Goal: Feedback & Contribution: Submit feedback/report problem

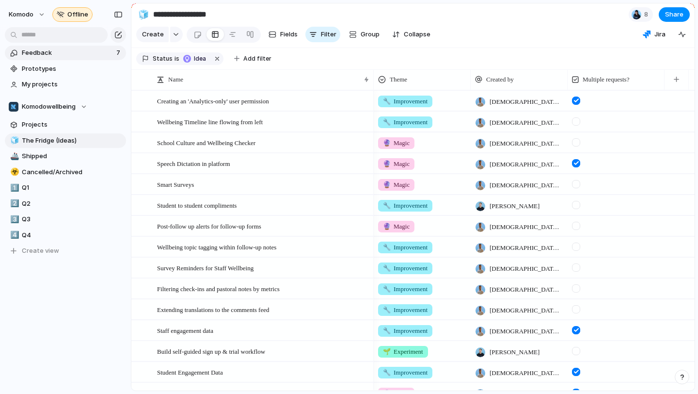
click at [95, 52] on span "Feedback" at bounding box center [68, 53] width 92 height 10
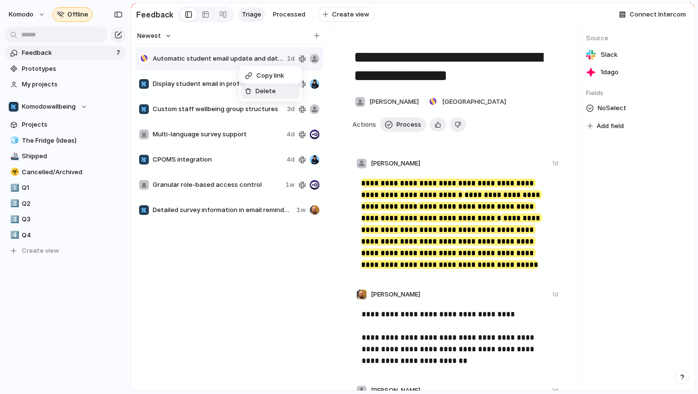
click at [255, 89] on div "Delete" at bounding box center [260, 91] width 31 height 10
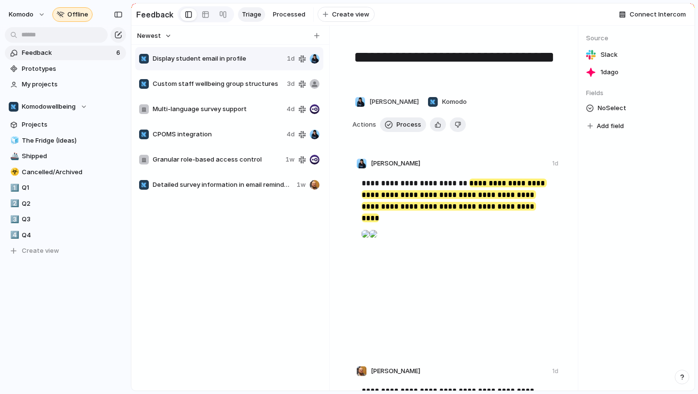
click at [254, 80] on span "Custom staff wellbeing group structures" at bounding box center [218, 84] width 130 height 10
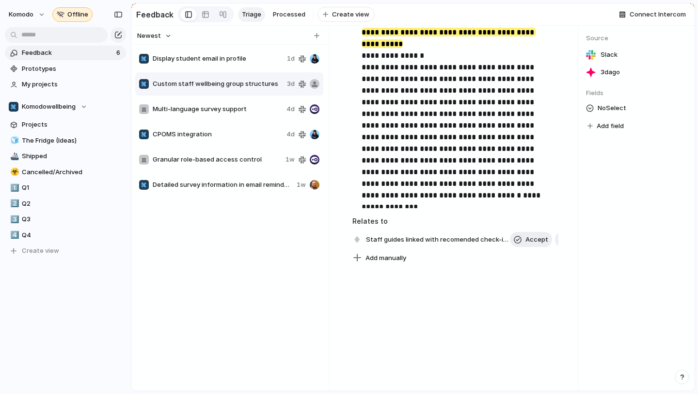
scroll to position [405, 0]
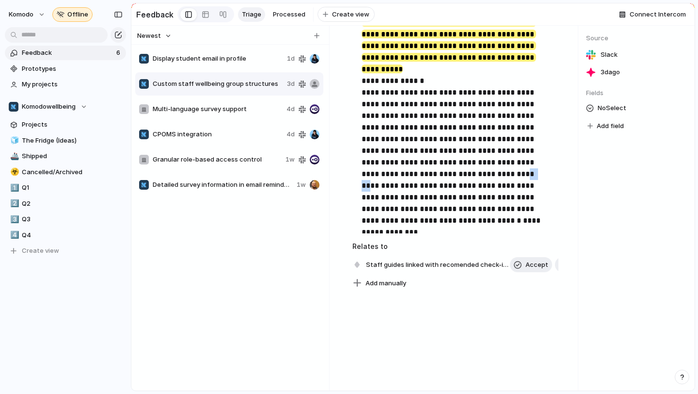
click at [221, 111] on span "Multi-language survey support" at bounding box center [218, 109] width 130 height 10
type textarea "**********"
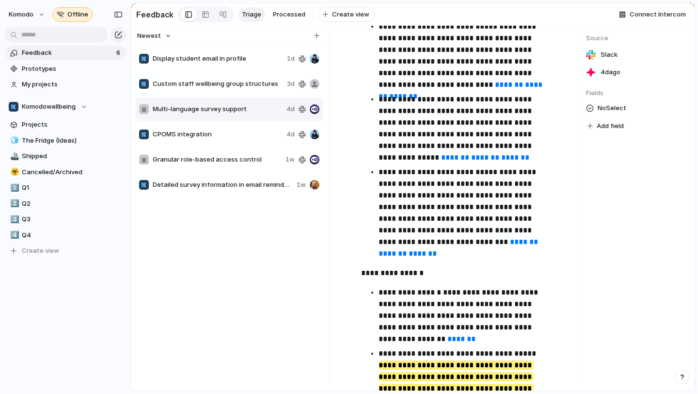
scroll to position [1330, 0]
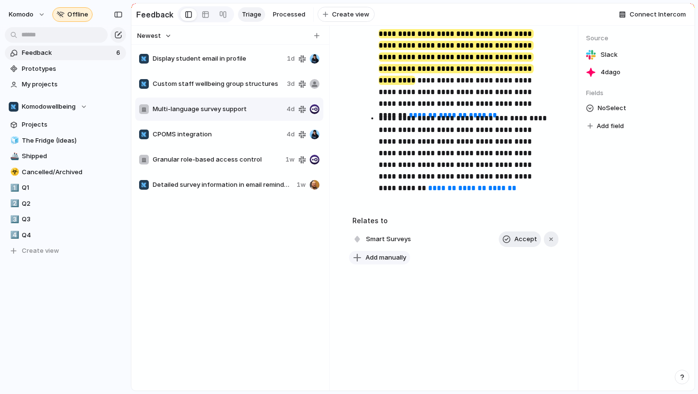
click at [378, 259] on span "Add manually" at bounding box center [386, 258] width 41 height 10
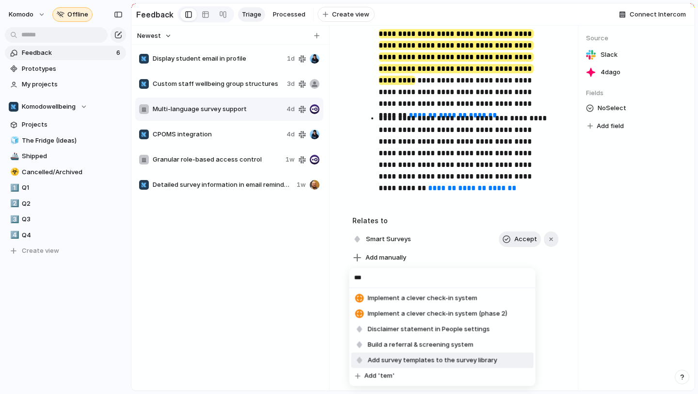
type input "***"
click at [450, 359] on span "Add survey templates to the survey library" at bounding box center [432, 360] width 129 height 10
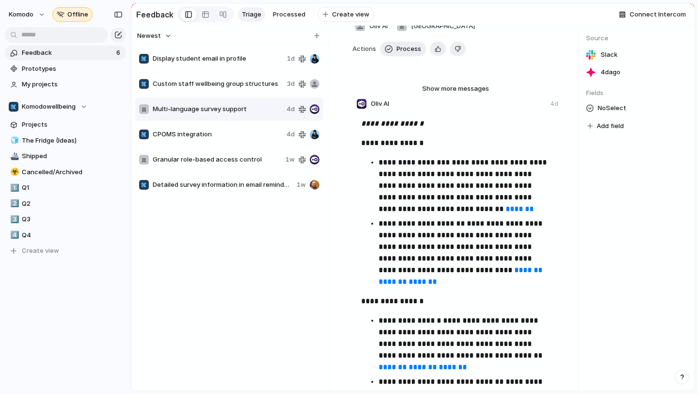
scroll to position [0, 0]
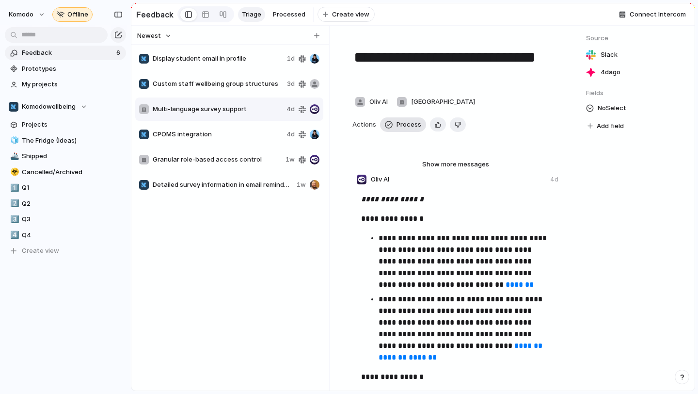
click at [401, 125] on span "Process" at bounding box center [409, 125] width 25 height 10
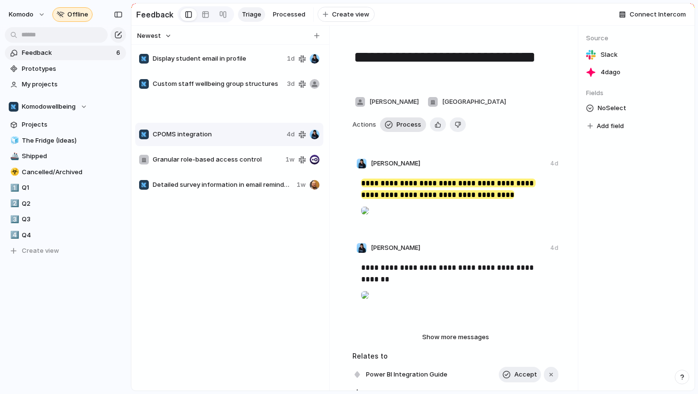
type textarea "**********"
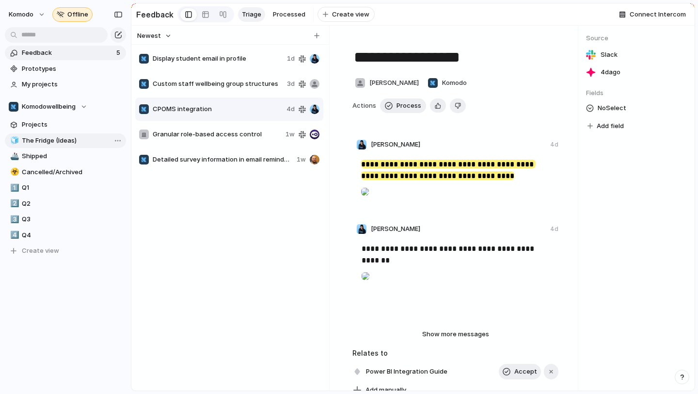
click at [64, 142] on span "The Fridge (Ideas)" at bounding box center [72, 141] width 101 height 10
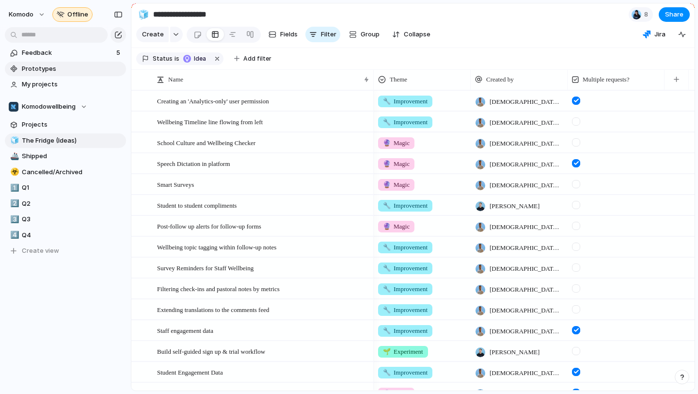
click at [50, 62] on link "Prototypes" at bounding box center [65, 69] width 121 height 15
click at [71, 52] on span "Feedback" at bounding box center [68, 53] width 92 height 10
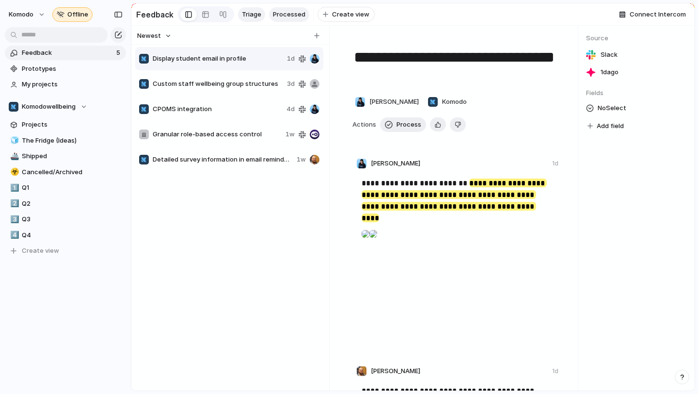
click at [290, 10] on span "Processed" at bounding box center [289, 15] width 32 height 10
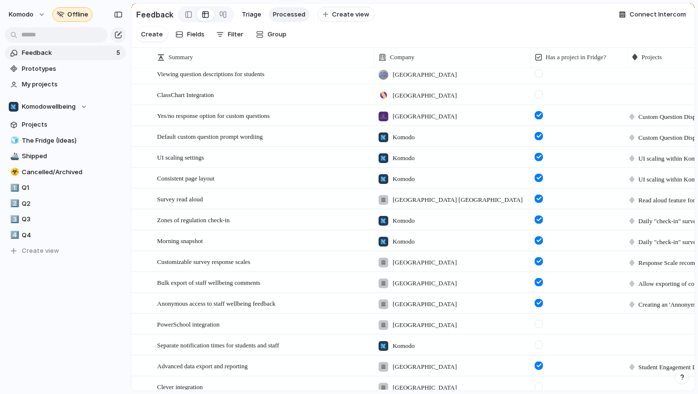
scroll to position [121, 0]
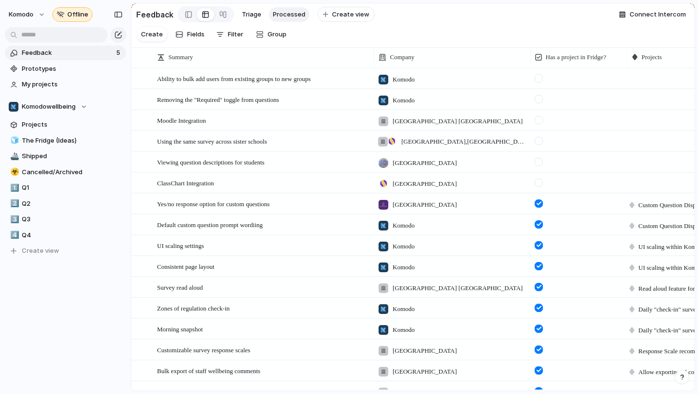
click at [60, 52] on span "Feedback" at bounding box center [68, 53] width 92 height 10
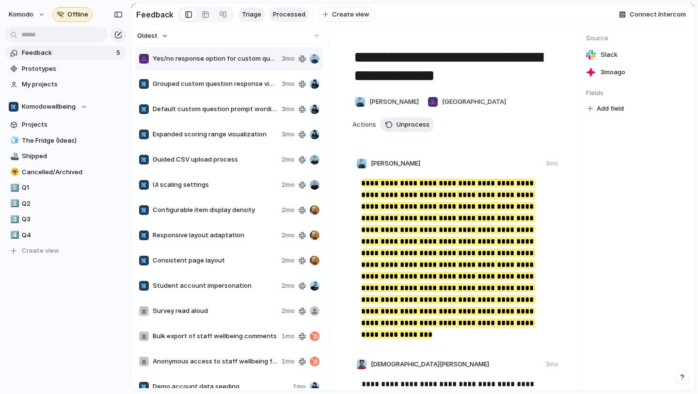
click at [249, 12] on span "Triage" at bounding box center [251, 15] width 19 height 10
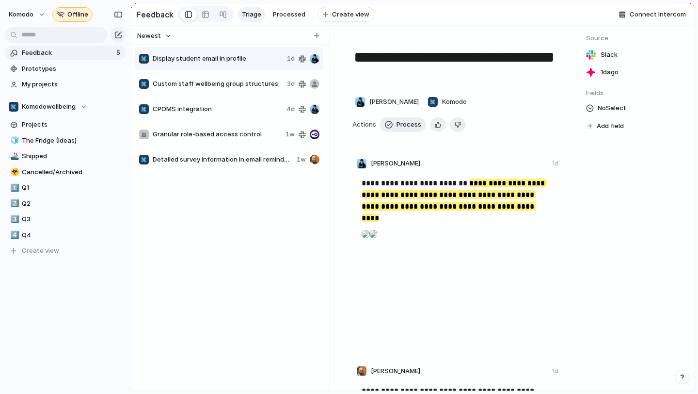
click at [229, 131] on span "Granular role-based access control" at bounding box center [217, 134] width 129 height 10
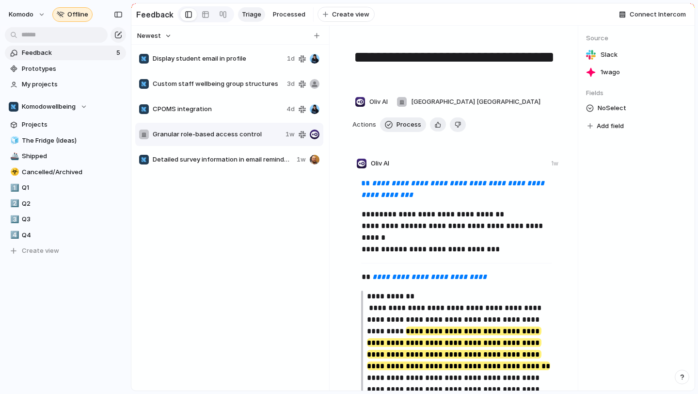
click at [241, 82] on span "Custom staff wellbeing group structures" at bounding box center [218, 84] width 130 height 10
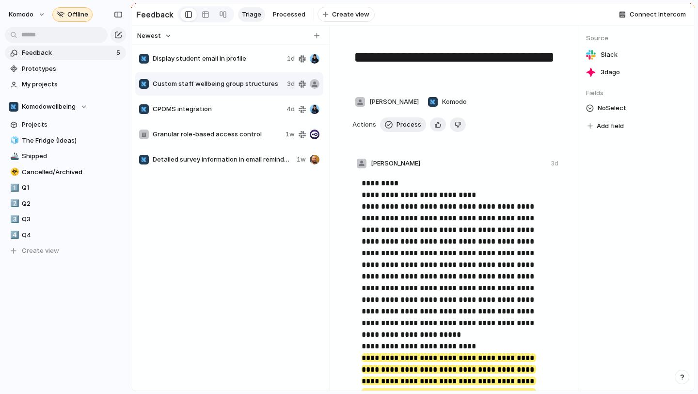
click at [243, 59] on span "Display student email in profile" at bounding box center [218, 59] width 130 height 10
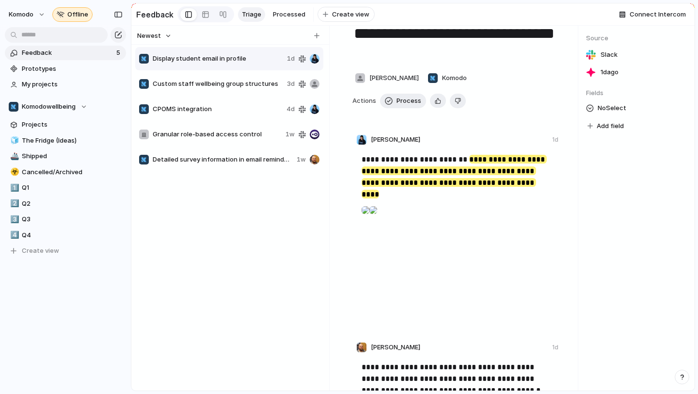
click at [226, 118] on div "CPOMS integration 4d" at bounding box center [229, 108] width 188 height 23
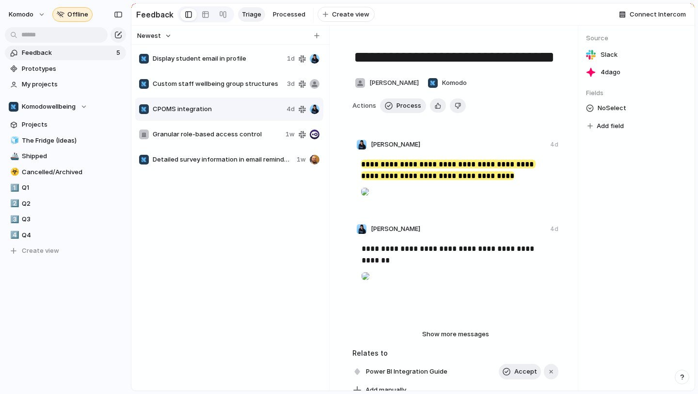
drag, startPoint x: 234, startPoint y: 160, endPoint x: 240, endPoint y: 190, distance: 30.3
click at [240, 190] on div "Display student email in profile 1d Custom staff wellbeing group structures 3d …" at bounding box center [230, 217] width 190 height 342
click at [80, 137] on span "The Fridge (Ideas)" at bounding box center [72, 141] width 101 height 10
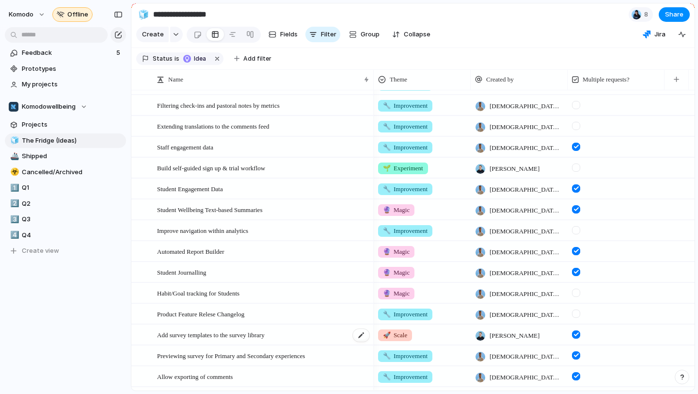
click at [295, 333] on div "Add survey templates to the survey library" at bounding box center [263, 335] width 213 height 20
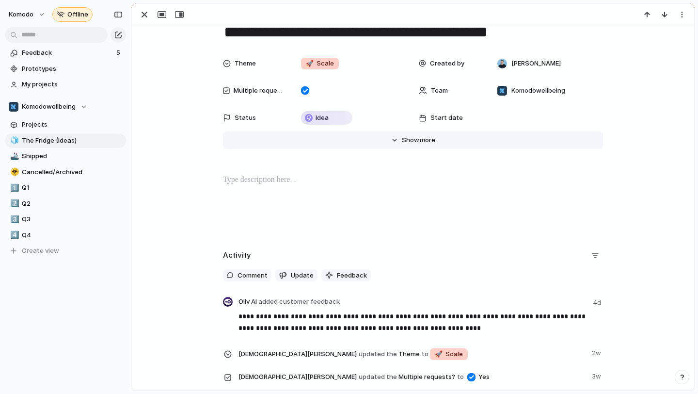
click at [398, 140] on button "Hide Show more" at bounding box center [413, 139] width 380 height 17
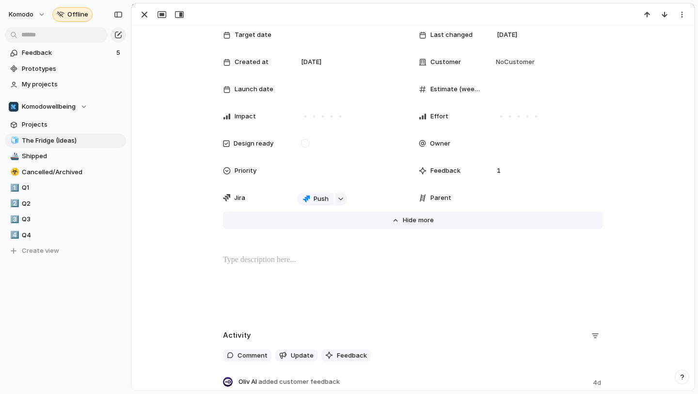
click at [400, 222] on button "Hide Show more" at bounding box center [413, 219] width 380 height 17
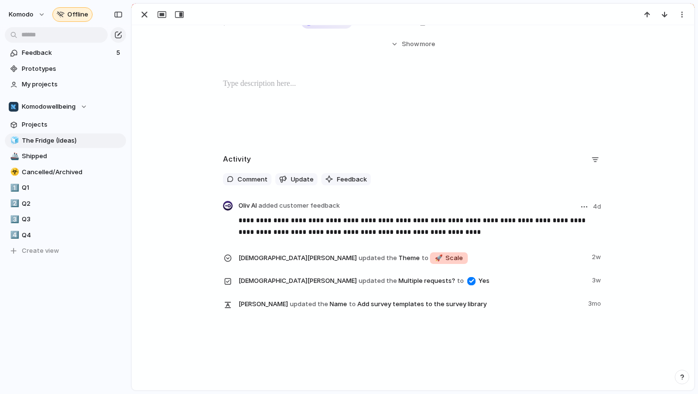
click at [255, 228] on p "**********" at bounding box center [421, 225] width 365 height 23
click at [343, 177] on span "Feedback" at bounding box center [352, 180] width 30 height 10
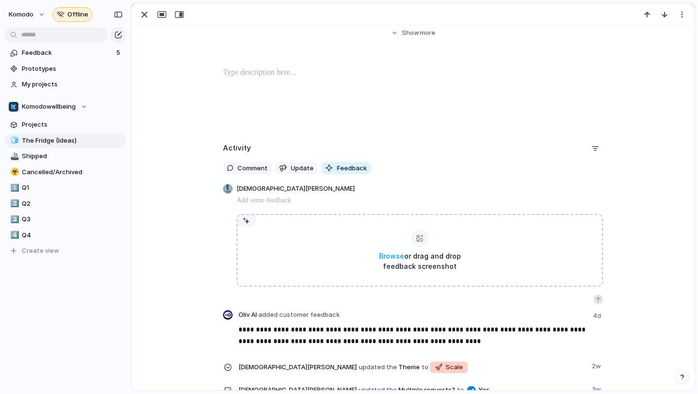
click at [157, 243] on div "**********" at bounding box center [413, 285] width 539 height 289
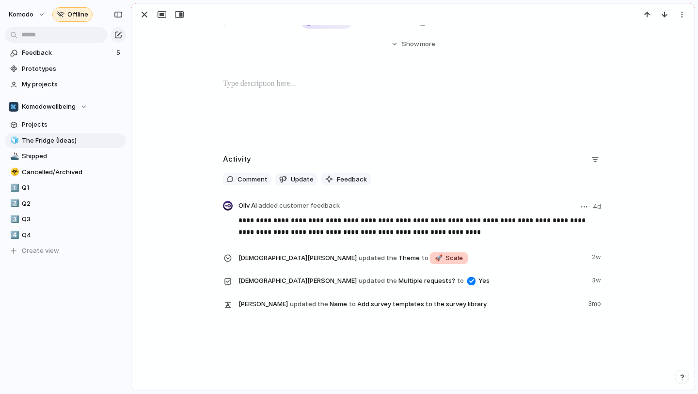
click at [581, 205] on button "button" at bounding box center [584, 207] width 12 height 12
click at [546, 228] on div "Edit" at bounding box center [548, 227] width 23 height 10
click at [156, 247] on div "**********" at bounding box center [413, 236] width 539 height 169
click at [226, 208] on div at bounding box center [228, 206] width 10 height 10
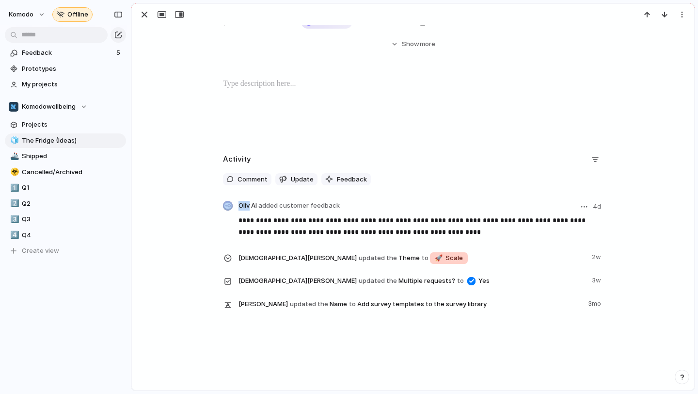
click at [226, 208] on div at bounding box center [228, 206] width 10 height 10
click at [280, 225] on p "**********" at bounding box center [421, 225] width 365 height 23
click at [87, 53] on span "Feedback" at bounding box center [68, 53] width 92 height 10
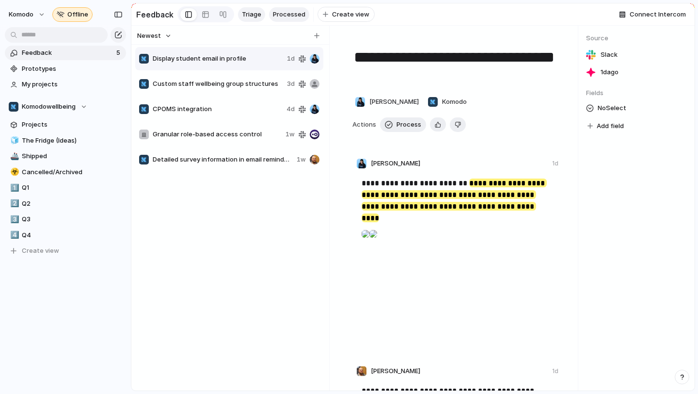
click at [291, 9] on link "Processed" at bounding box center [289, 14] width 40 height 15
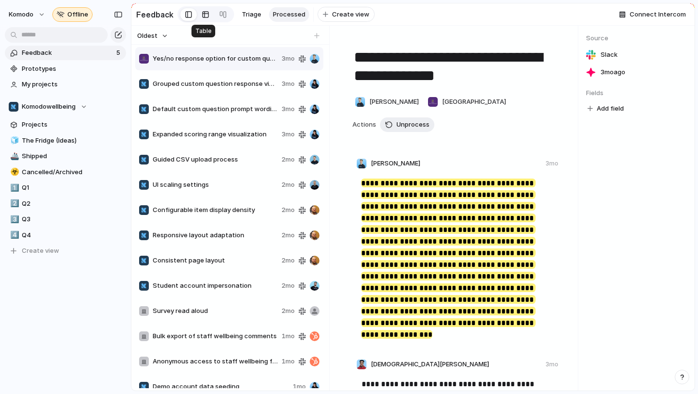
click at [204, 16] on div at bounding box center [206, 15] width 8 height 16
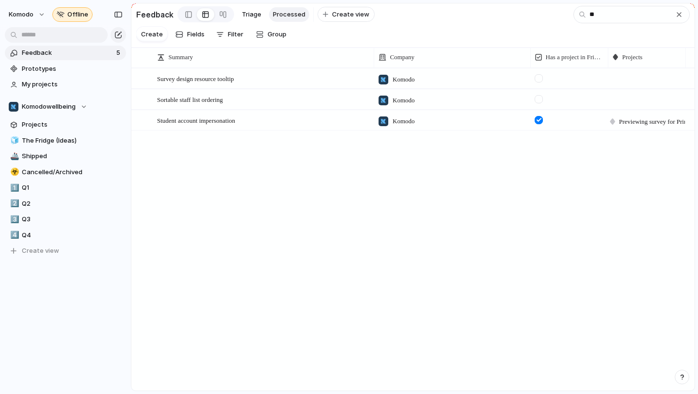
type input "*"
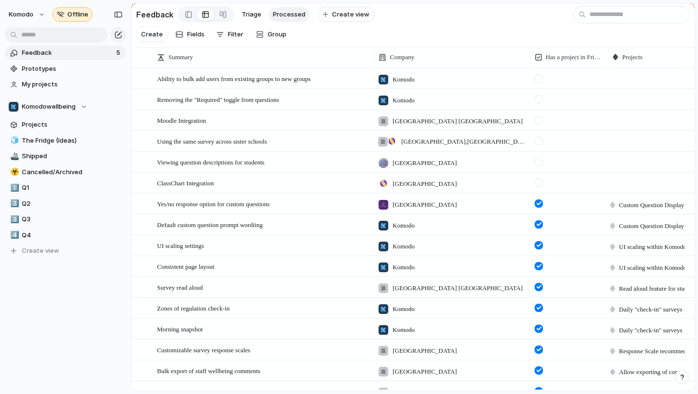
click at [453, 17] on section "Feedback Triage Processed To pick up a draggable item, press the space bar. Whi…" at bounding box center [412, 14] width 563 height 22
click at [253, 17] on span "Triage" at bounding box center [251, 15] width 19 height 10
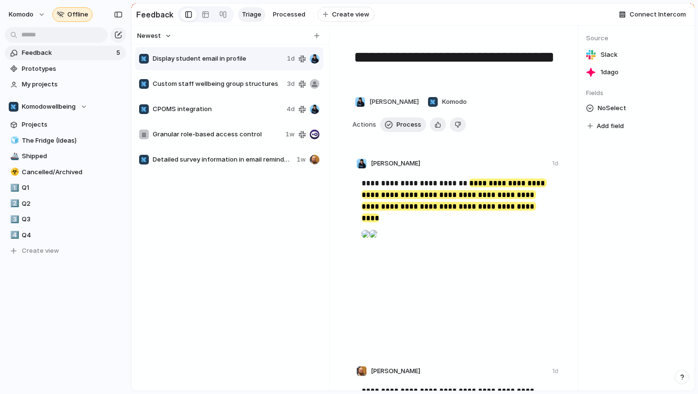
click at [244, 142] on div "Granular role-based access control 1w" at bounding box center [229, 134] width 188 height 23
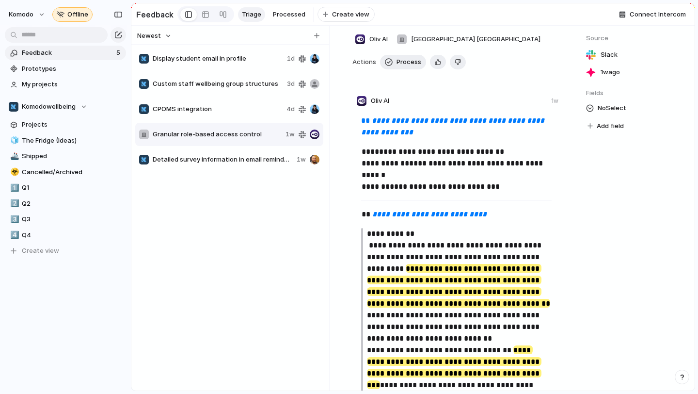
scroll to position [64, 0]
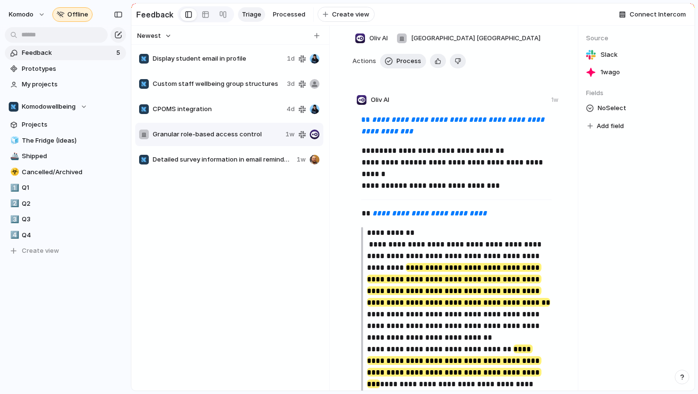
click at [251, 83] on span "Custom staff wellbeing group structures" at bounding box center [218, 84] width 130 height 10
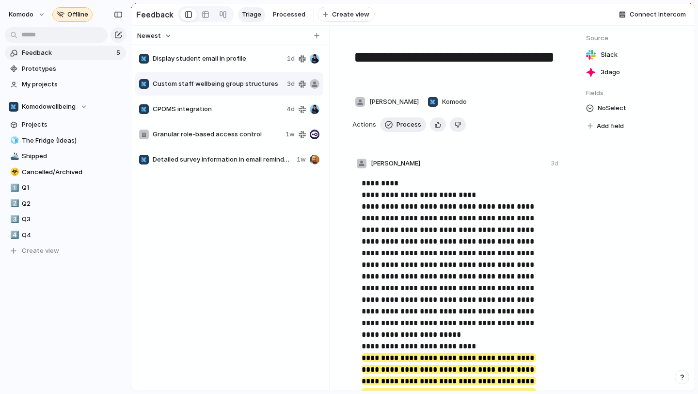
click at [258, 136] on span "Granular role-based access control" at bounding box center [217, 134] width 129 height 10
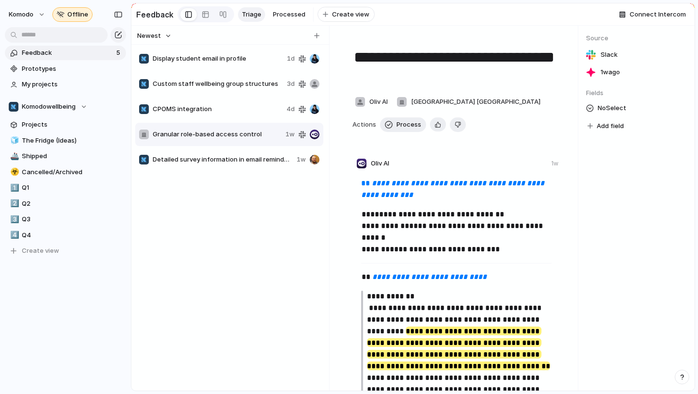
click at [231, 110] on span "CPOMS integration" at bounding box center [218, 109] width 130 height 10
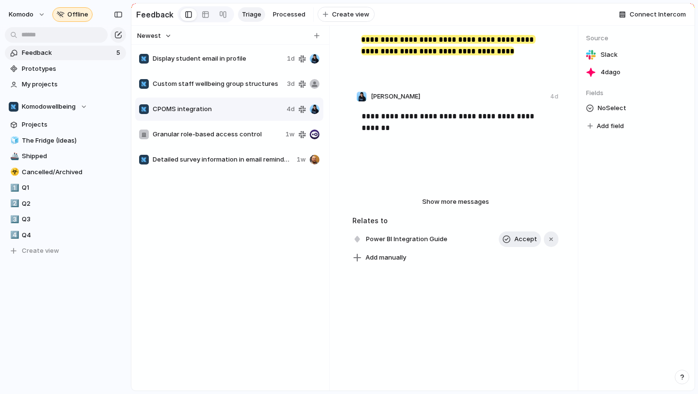
scroll to position [165, 0]
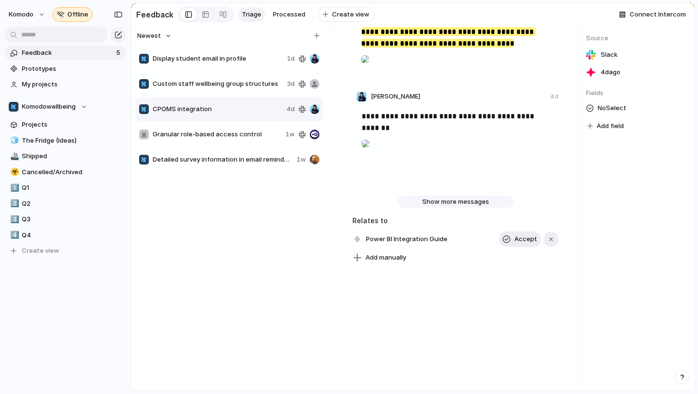
click at [443, 202] on span "Show more messages" at bounding box center [455, 202] width 67 height 10
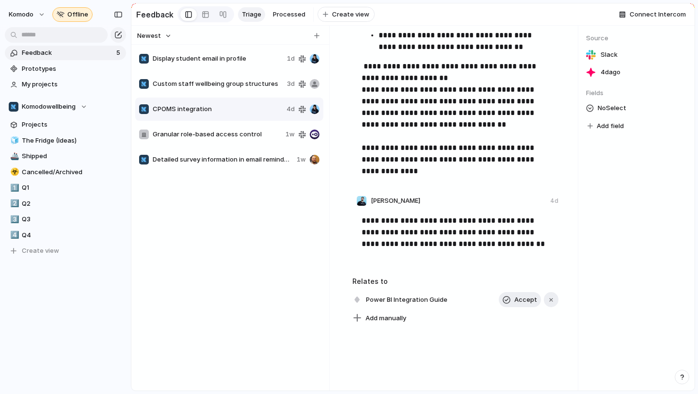
scroll to position [378, 0]
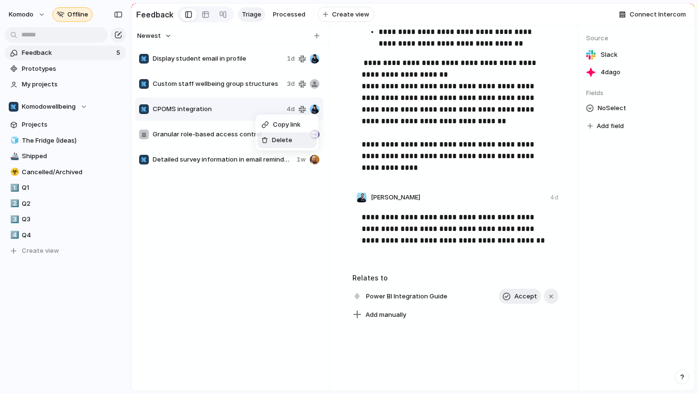
click at [278, 144] on span "Delete" at bounding box center [282, 140] width 20 height 10
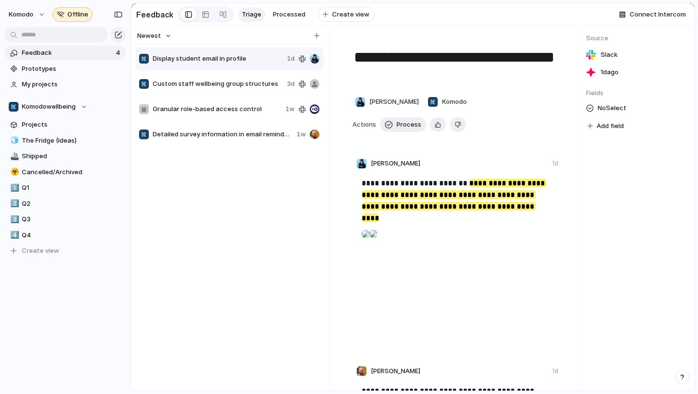
click at [266, 135] on span "Detailed survey information in email reminders" at bounding box center [223, 134] width 140 height 10
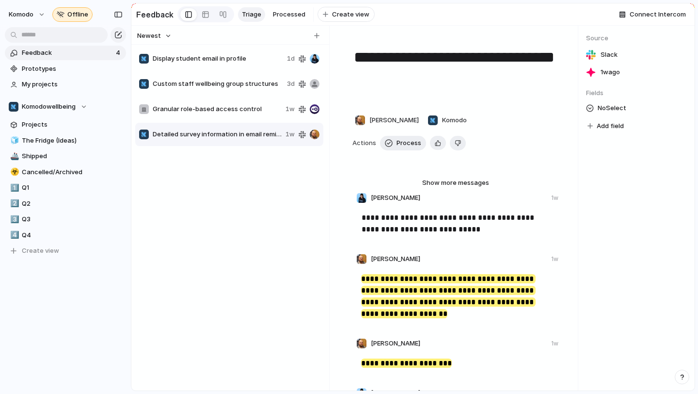
click at [225, 111] on span "Granular role-based access control" at bounding box center [217, 109] width 129 height 10
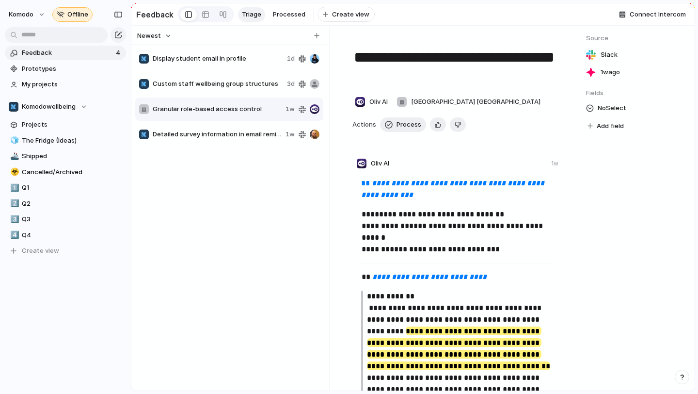
click at [230, 89] on div "Custom staff wellbeing group structures 3d" at bounding box center [229, 83] width 188 height 23
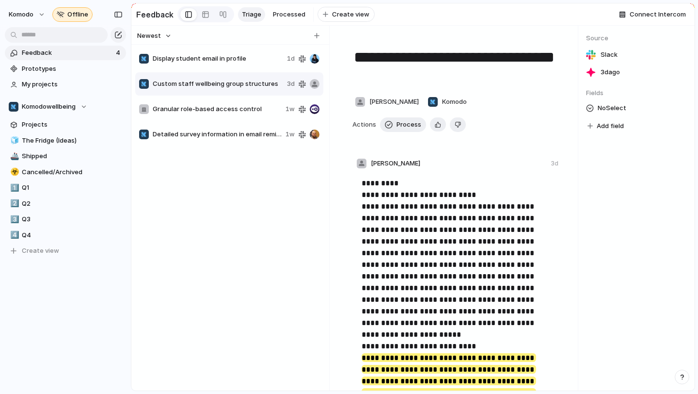
click at [233, 56] on span "Display student email in profile" at bounding box center [218, 59] width 130 height 10
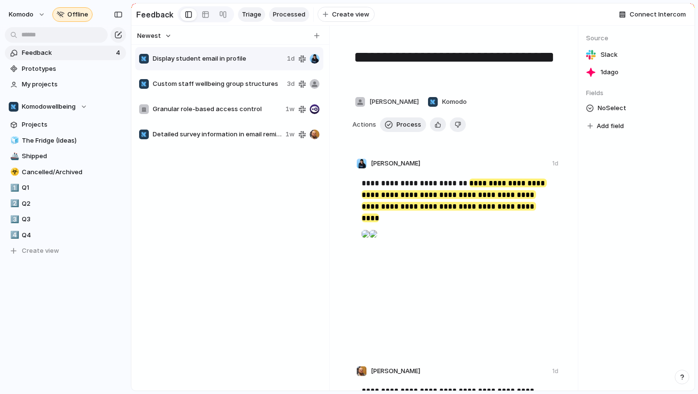
click at [300, 16] on span "Processed" at bounding box center [289, 15] width 32 height 10
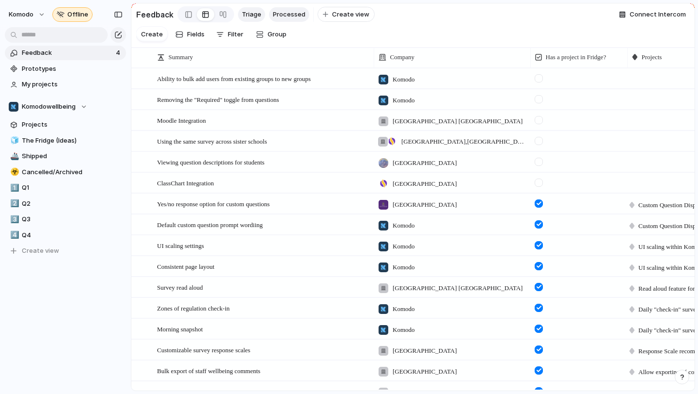
click at [252, 11] on span "Triage" at bounding box center [251, 15] width 19 height 10
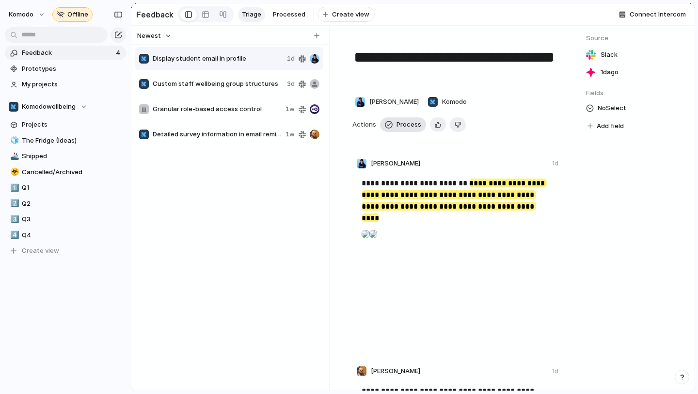
click at [408, 122] on span "Process" at bounding box center [409, 125] width 25 height 10
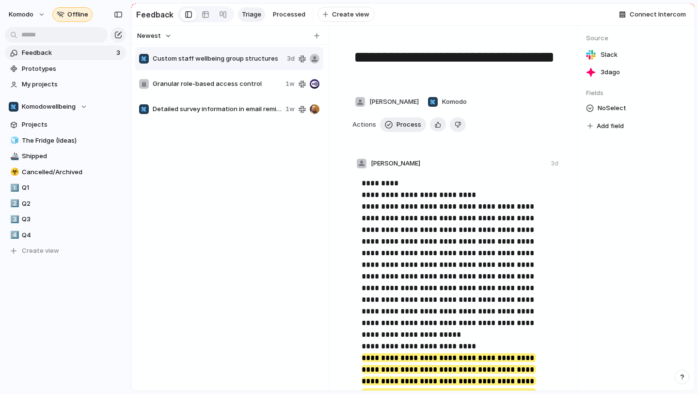
click at [236, 83] on span "Granular role-based access control" at bounding box center [217, 84] width 129 height 10
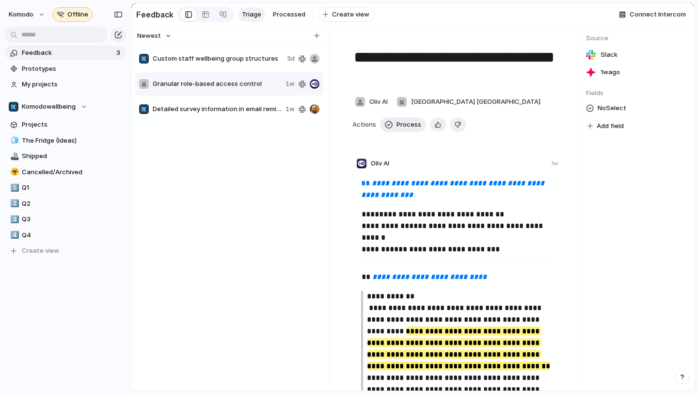
click at [247, 61] on span "Custom staff wellbeing group structures" at bounding box center [218, 59] width 130 height 10
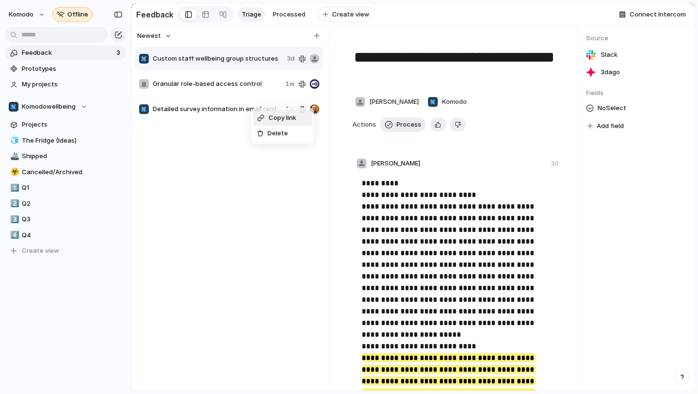
click at [198, 142] on div "Copy link Delete" at bounding box center [349, 197] width 698 height 394
click at [219, 108] on span "Detailed survey information in email reminders" at bounding box center [217, 109] width 129 height 10
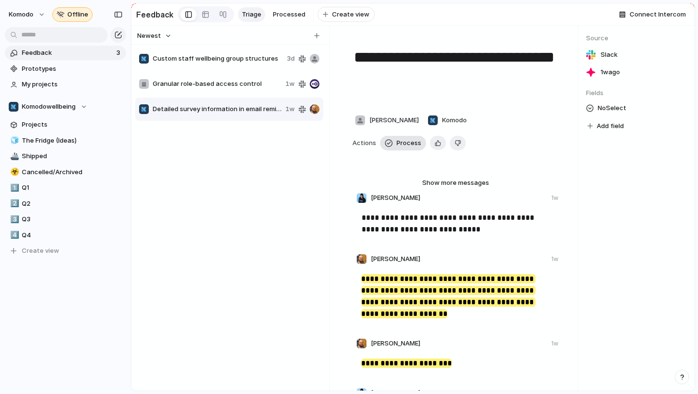
click at [395, 142] on button "Process" at bounding box center [403, 143] width 46 height 15
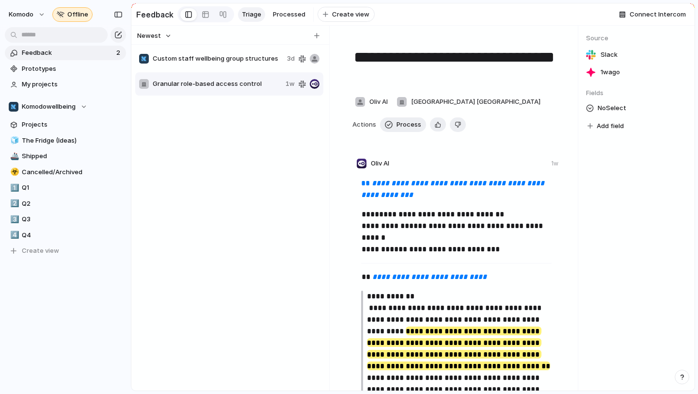
click at [246, 53] on div "Custom staff wellbeing group structures 3d" at bounding box center [229, 58] width 188 height 23
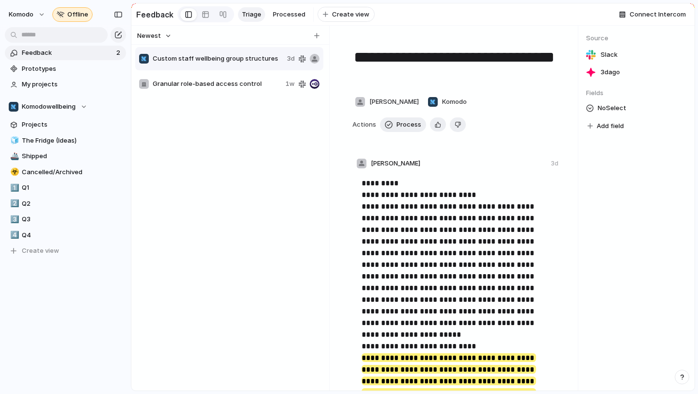
click at [208, 83] on span "Granular role-based access control" at bounding box center [217, 84] width 129 height 10
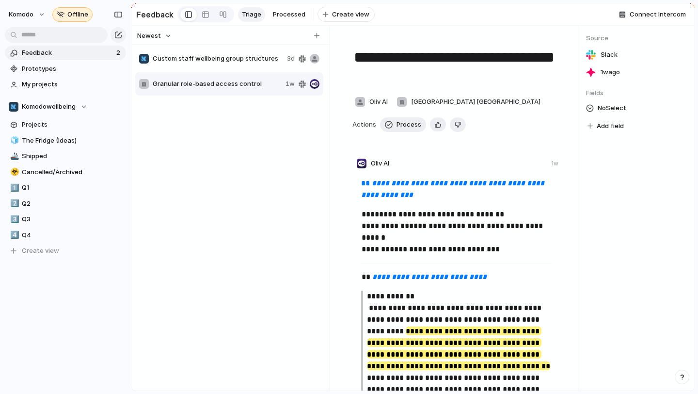
click at [214, 64] on div "Custom staff wellbeing group structures 3d" at bounding box center [229, 58] width 188 height 23
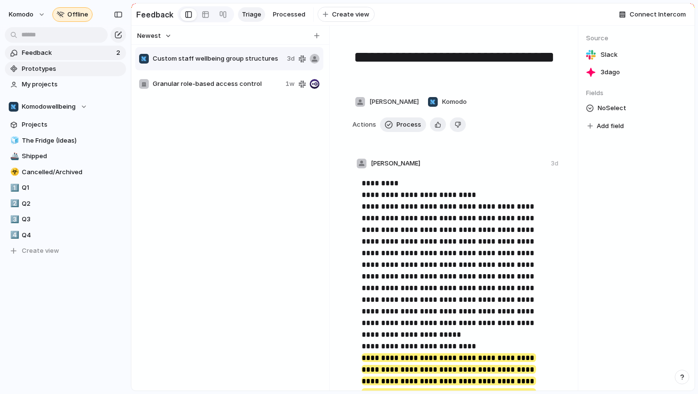
click at [68, 70] on span "Prototypes" at bounding box center [72, 69] width 101 height 10
click at [86, 128] on span "Projects" at bounding box center [72, 125] width 101 height 10
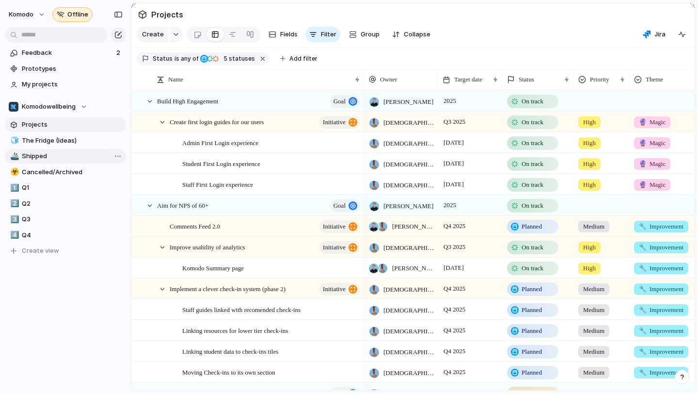
click at [72, 149] on link "🚢 Shipped" at bounding box center [65, 156] width 121 height 15
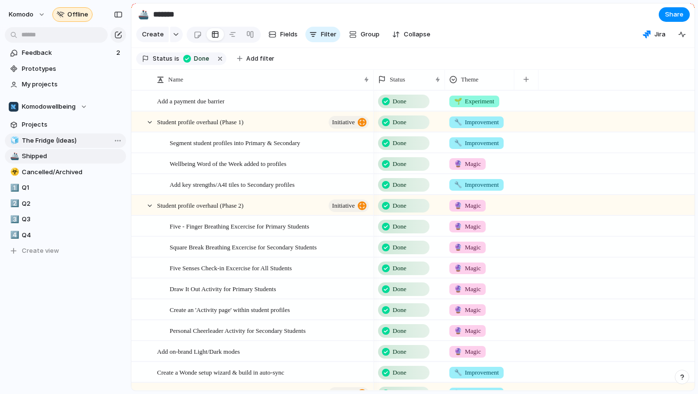
click at [75, 141] on span "The Fridge (Ideas)" at bounding box center [72, 141] width 101 height 10
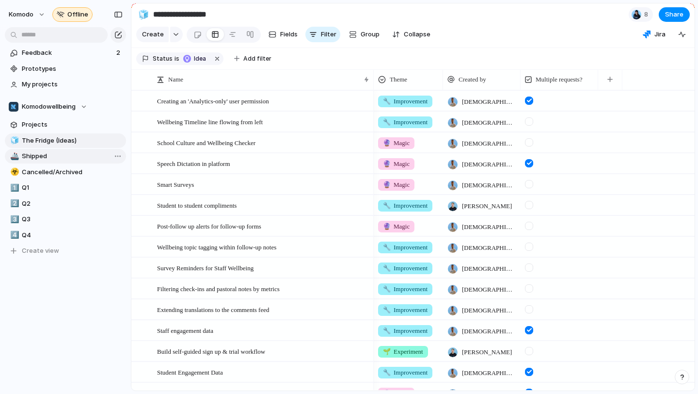
click at [72, 153] on span "Shipped" at bounding box center [72, 156] width 101 height 10
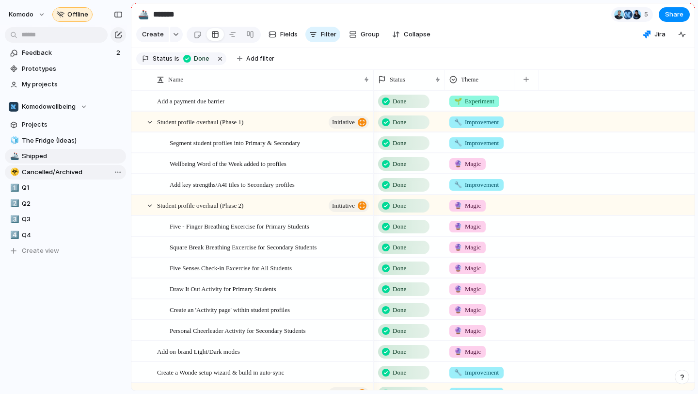
click at [63, 174] on span "Cancelled/Archived" at bounding box center [72, 172] width 101 height 10
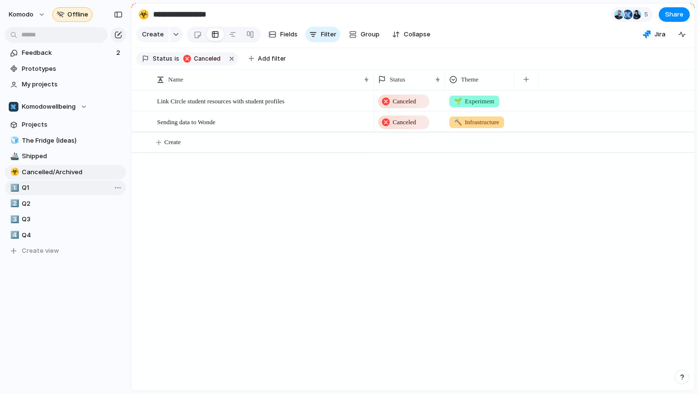
click at [59, 181] on link "1️⃣ Q1" at bounding box center [65, 187] width 121 height 15
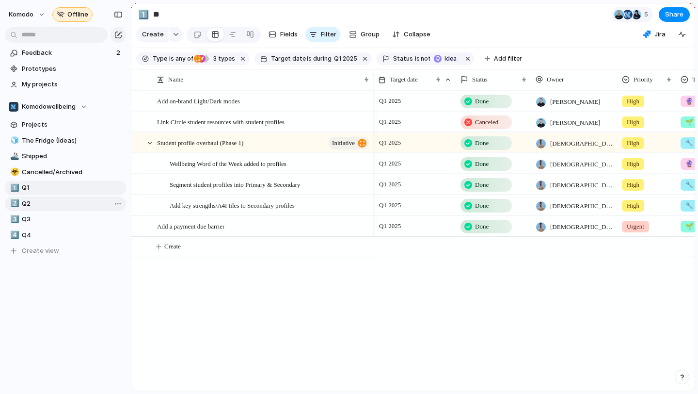
click at [55, 198] on link "2️⃣ Q2" at bounding box center [65, 203] width 121 height 15
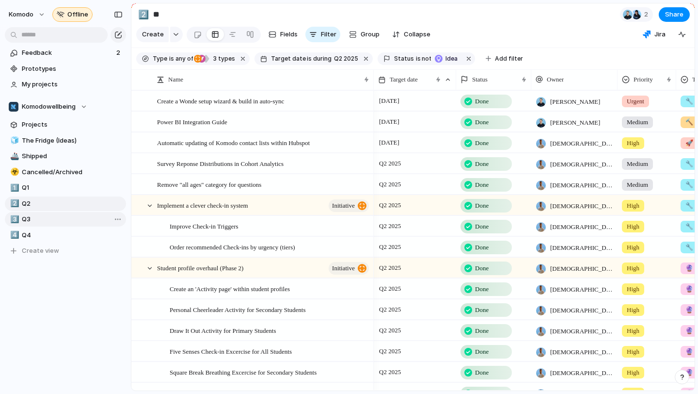
click at [55, 219] on span "Q3" at bounding box center [72, 219] width 101 height 10
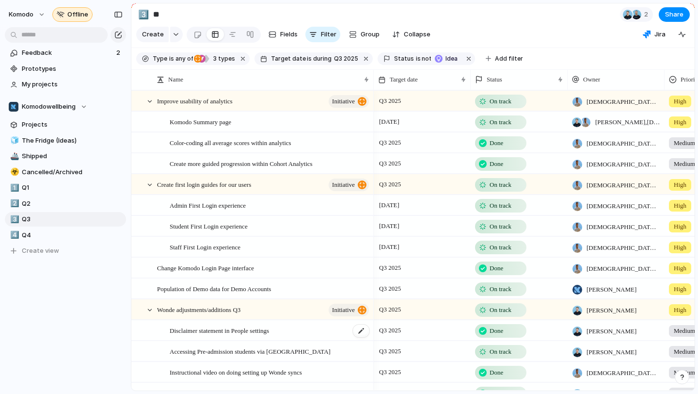
scroll to position [76, 0]
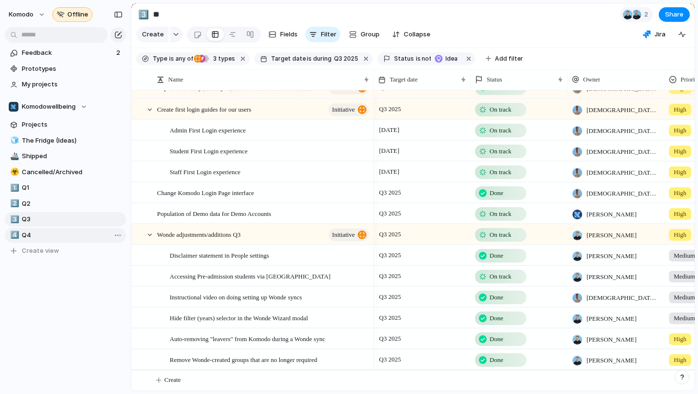
click at [39, 235] on span "Q4" at bounding box center [72, 235] width 101 height 10
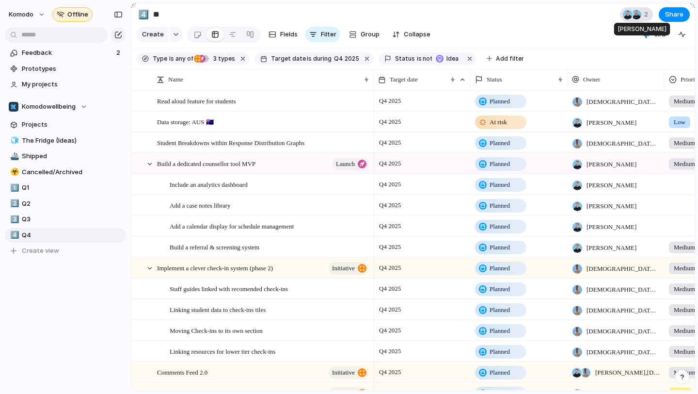
click at [636, 13] on div at bounding box center [637, 15] width 10 height 10
click at [636, 13] on div "Seen by [PERSON_NAME] [PERSON_NAME]" at bounding box center [349, 197] width 698 height 394
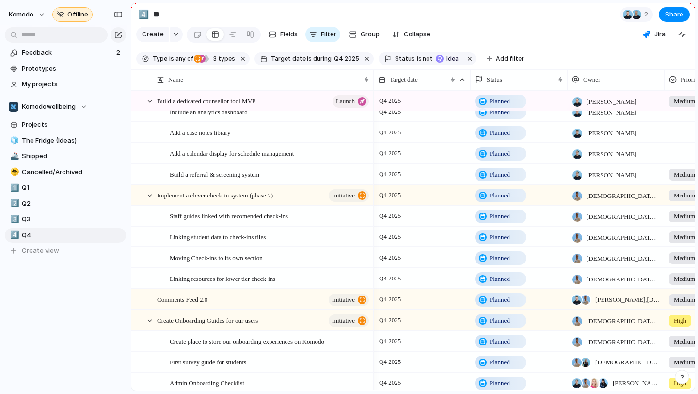
scroll to position [96, 0]
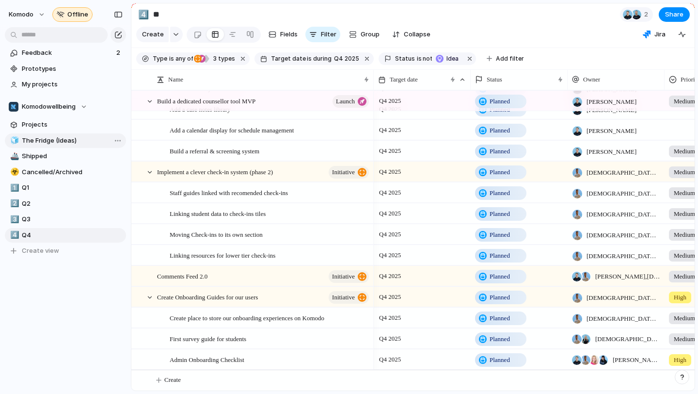
click at [54, 136] on span "The Fridge (Ideas)" at bounding box center [72, 141] width 101 height 10
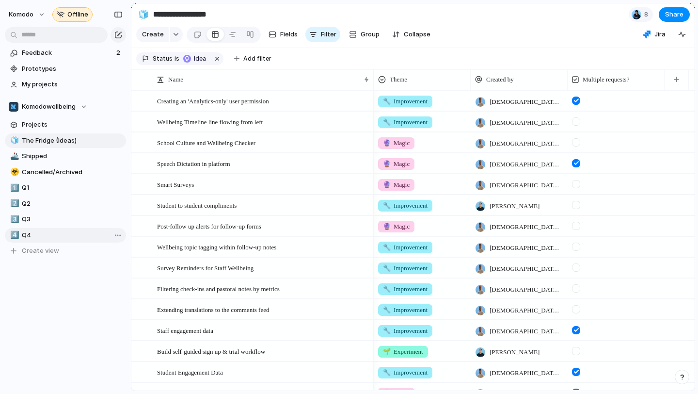
click at [45, 229] on link "4️⃣ Q4" at bounding box center [65, 235] width 121 height 15
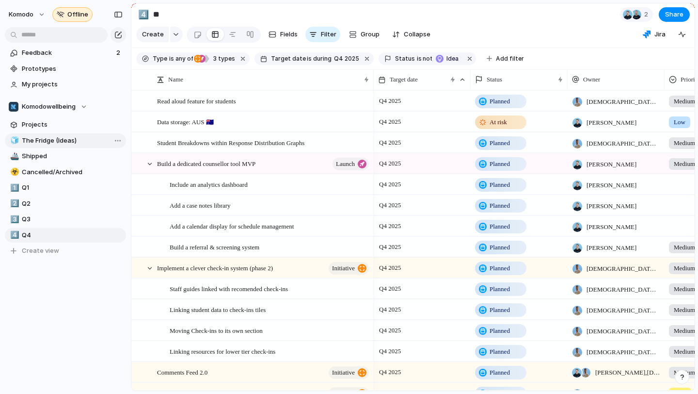
click at [91, 144] on span "The Fridge (Ideas)" at bounding box center [72, 141] width 101 height 10
type input "**********"
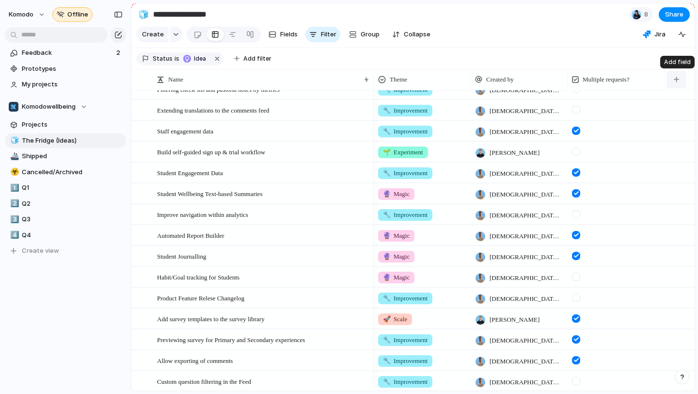
click at [673, 82] on button "button" at bounding box center [677, 79] width 20 height 17
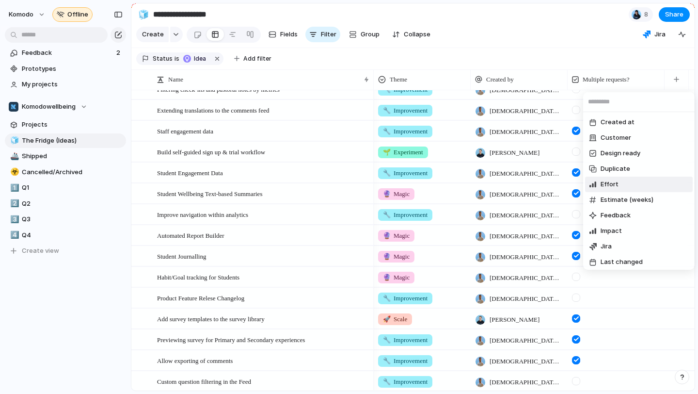
click at [625, 184] on li "Effort" at bounding box center [639, 184] width 108 height 16
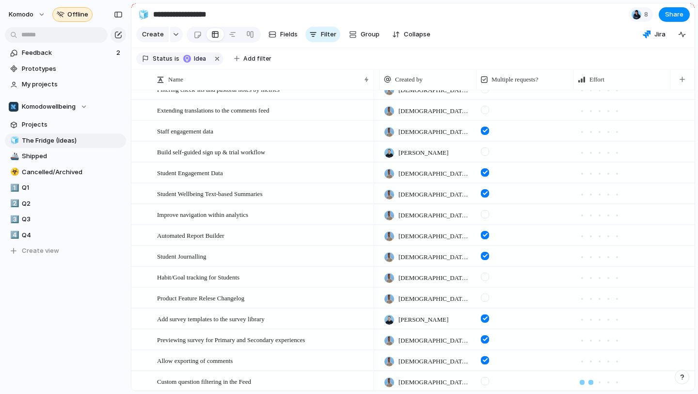
click at [590, 381] on div at bounding box center [591, 382] width 5 height 5
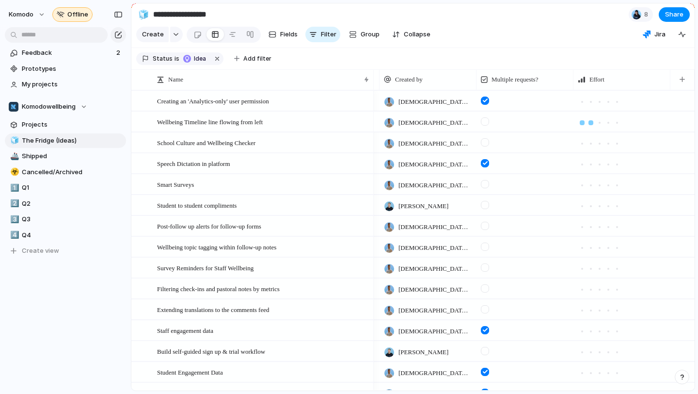
click at [589, 123] on div at bounding box center [591, 122] width 5 height 5
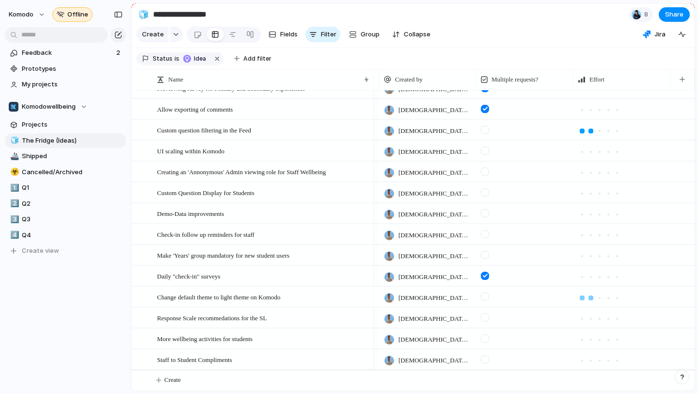
click at [591, 296] on div at bounding box center [591, 297] width 5 height 5
click at [581, 295] on div at bounding box center [582, 297] width 5 height 5
click at [582, 293] on div at bounding box center [582, 297] width 9 height 9
click at [566, 301] on div at bounding box center [525, 297] width 97 height 20
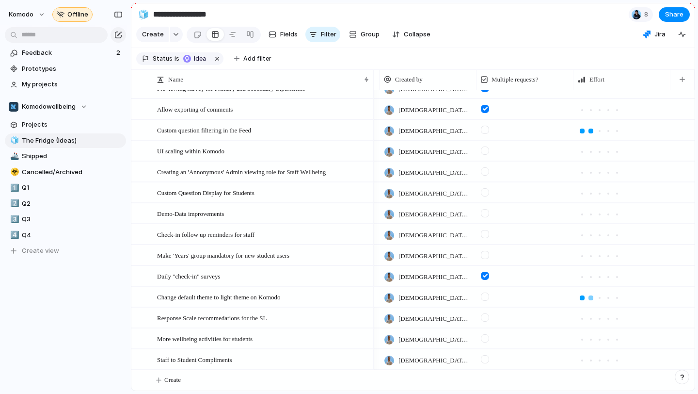
click at [592, 297] on div at bounding box center [591, 297] width 5 height 5
click at [591, 317] on div at bounding box center [591, 318] width 5 height 5
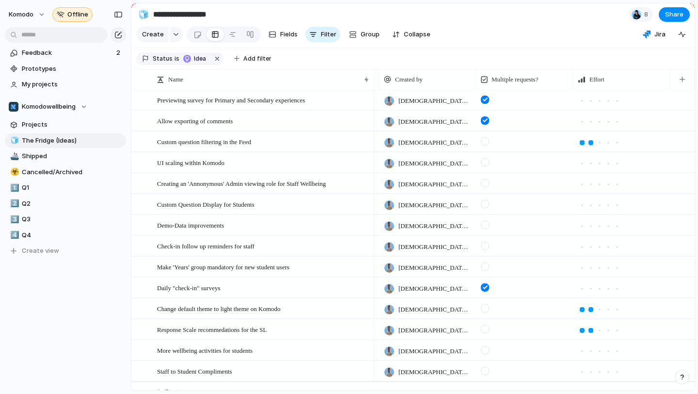
scroll to position [435, 0]
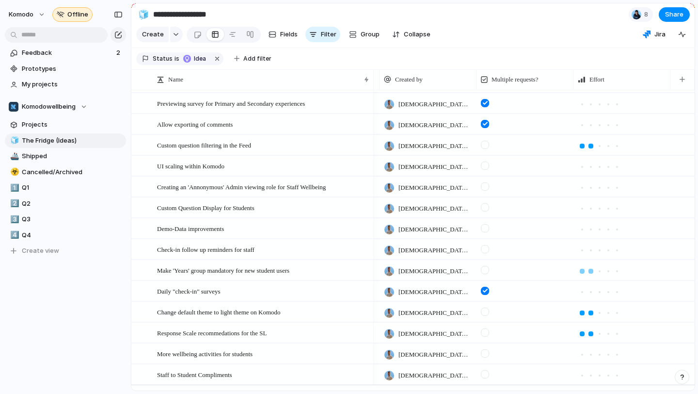
click at [589, 270] on div at bounding box center [591, 271] width 5 height 5
click at [590, 208] on div at bounding box center [591, 208] width 5 height 5
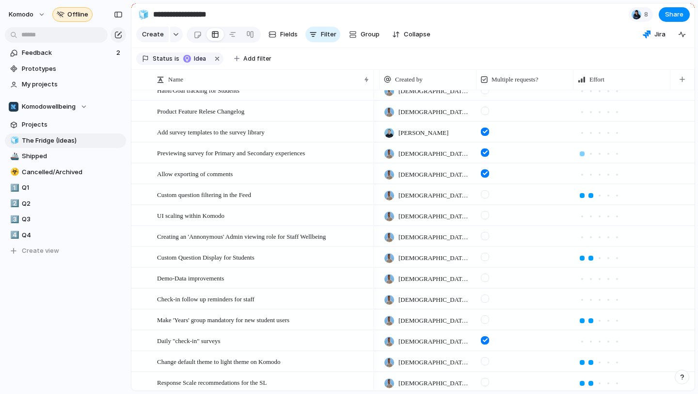
scroll to position [383, 0]
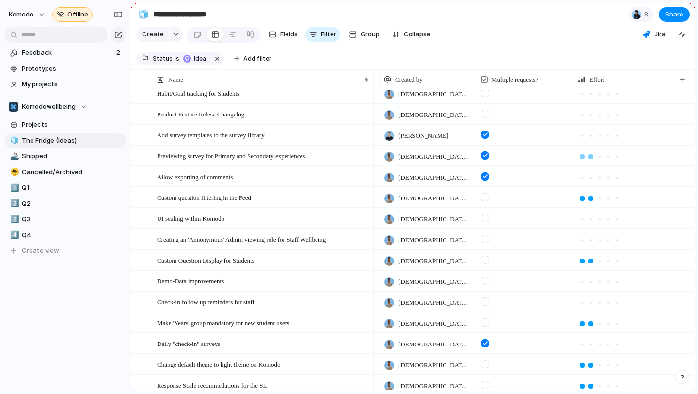
click at [592, 156] on div at bounding box center [591, 156] width 5 height 5
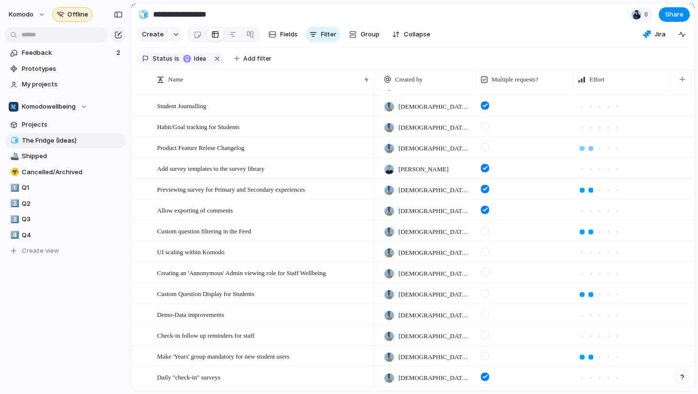
scroll to position [346, 0]
